Goal: Task Accomplishment & Management: Use online tool/utility

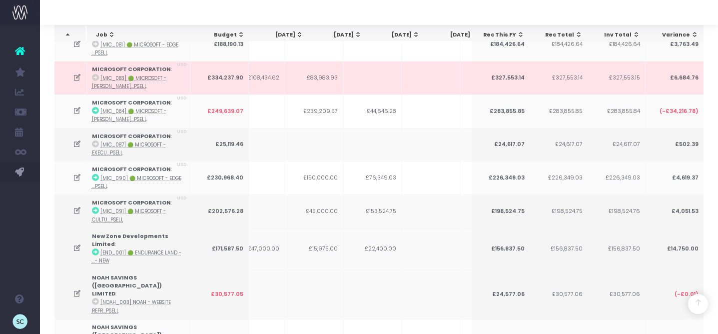
scroll to position [0, 257]
click at [147, 141] on abbr "[MIC_087] 🟢 Microsoft - Execu...psell" at bounding box center [129, 148] width 74 height 14
click at [110, 141] on abbr "[MIC_087] 🟢 Microsoft - Execu...psell" at bounding box center [129, 148] width 74 height 14
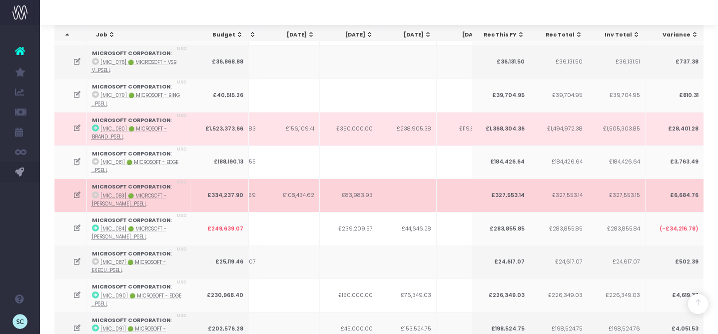
scroll to position [0, 204]
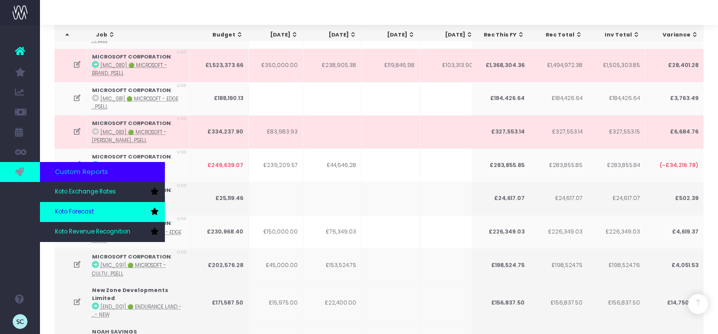
click at [70, 214] on span "Koto Forecast" at bounding box center [74, 211] width 39 height 9
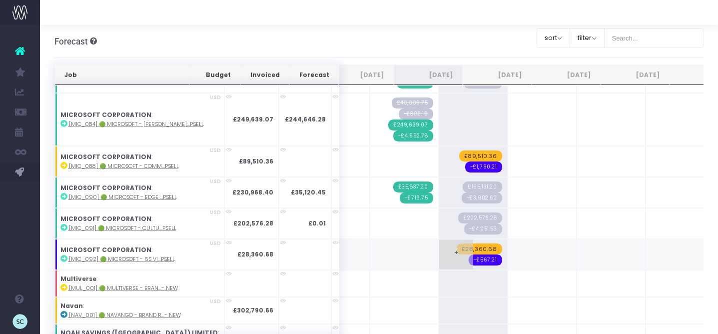
click at [457, 245] on span "£28,360.68" at bounding box center [479, 248] width 45 height 11
click at [457, 243] on span "£28,360.68" at bounding box center [479, 248] width 45 height 11
click at [469, 254] on span "-£567.21" at bounding box center [485, 259] width 33 height 11
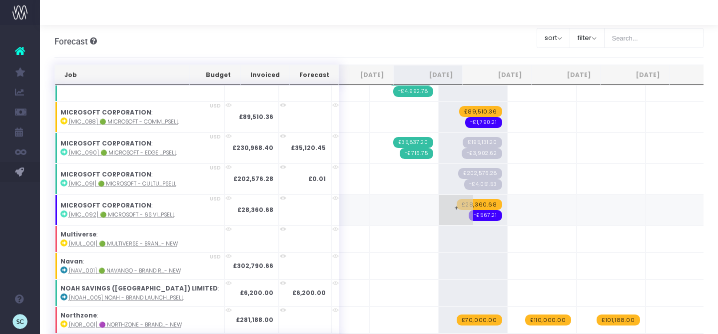
click at [457, 199] on span "£28,360.68" at bounding box center [479, 204] width 45 height 11
click at [15, 236] on div "Account Warning You are on a paid plan. My Favourites You have no favourites Jo…" at bounding box center [20, 179] width 40 height 309
click at [457, 199] on span "£28,360.68" at bounding box center [479, 204] width 45 height 11
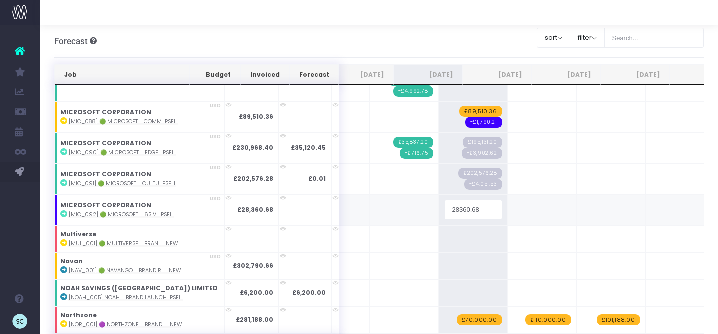
click at [444, 206] on input "28360.68" at bounding box center [473, 210] width 58 height 20
click at [457, 199] on span "£28,360.68" at bounding box center [479, 204] width 45 height 11
click at [444, 206] on input "28360.68" at bounding box center [473, 210] width 58 height 20
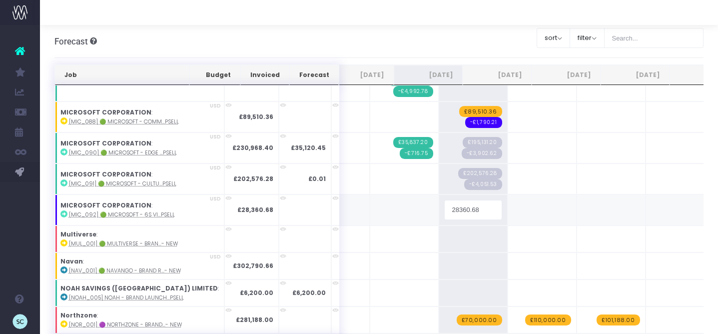
drag, startPoint x: 438, startPoint y: 206, endPoint x: 399, endPoint y: 207, distance: 38.5
click at [444, 207] on input "28360.68" at bounding box center [473, 210] width 58 height 20
type input "19121.02"
click at [469, 211] on span "-£567.21" at bounding box center [485, 215] width 33 height 11
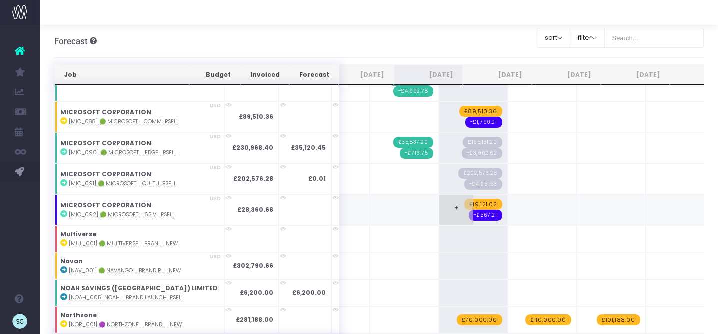
click at [469, 210] on span "-£567.21" at bounding box center [485, 215] width 33 height 11
click at [444, 208] on input "-567.21" at bounding box center [473, 210] width 58 height 20
drag, startPoint x: 432, startPoint y: 207, endPoint x: 411, endPoint y: 207, distance: 21.0
click at [444, 207] on input "-567.21" at bounding box center [473, 210] width 58 height 20
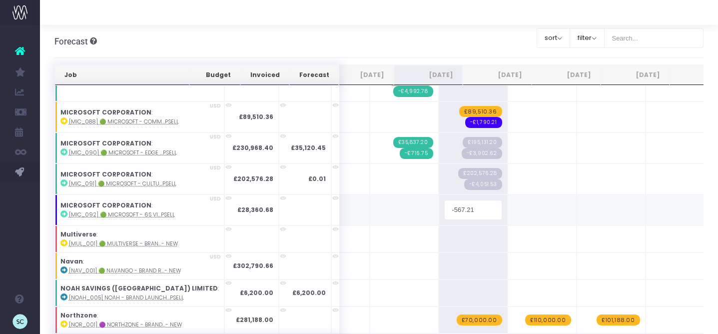
type input "-382.42"
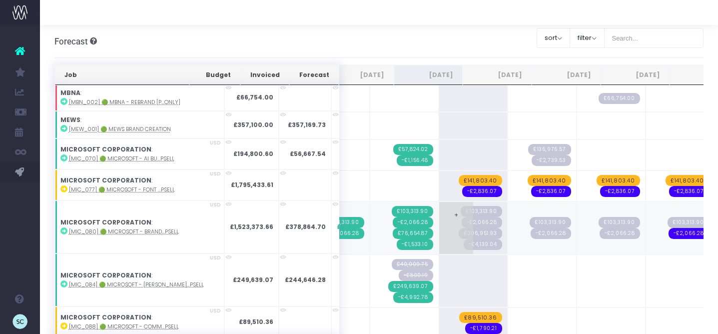
scroll to position [1467, 0]
